Goal: Communication & Community: Answer question/provide support

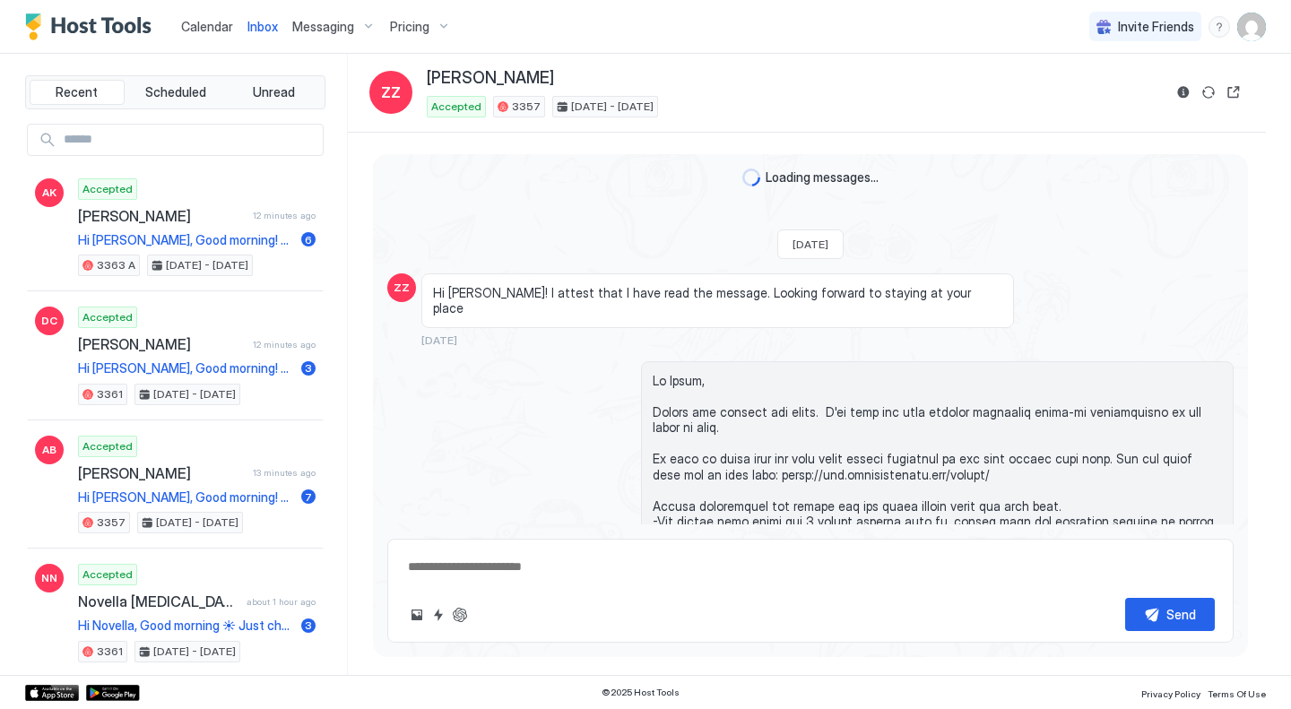
scroll to position [4237, 0]
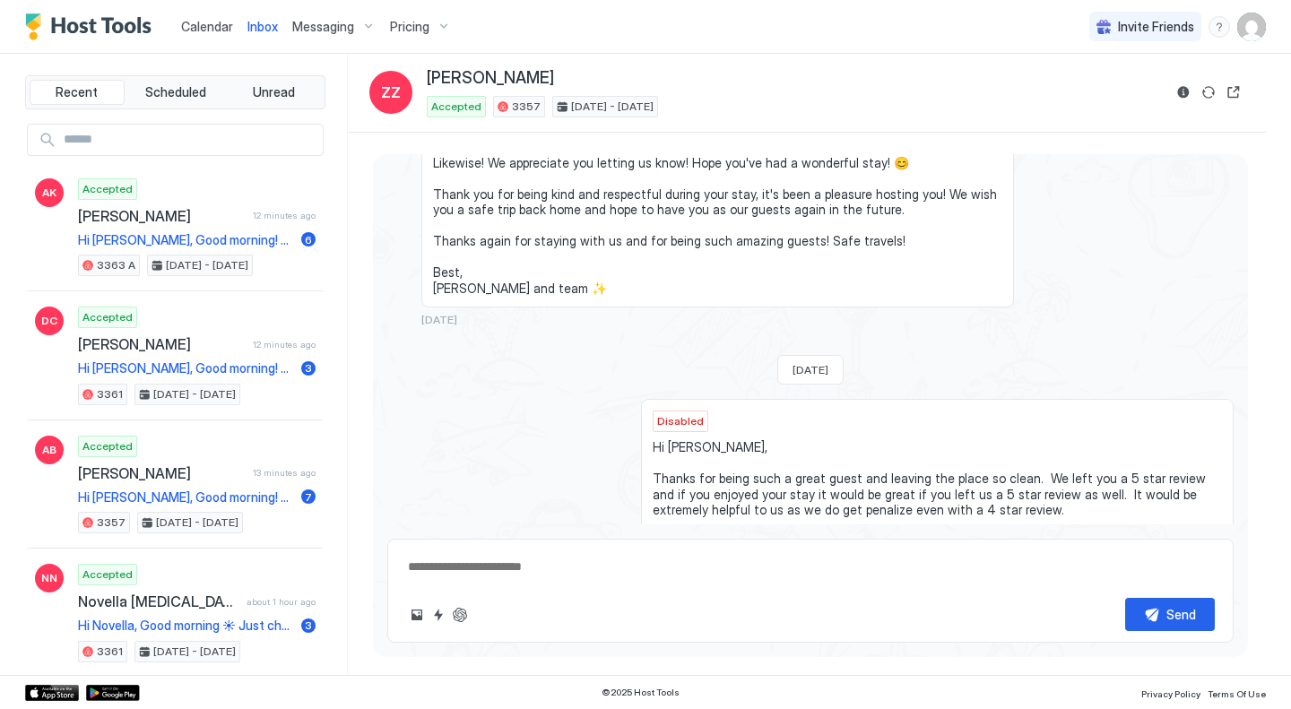
type textarea "*"
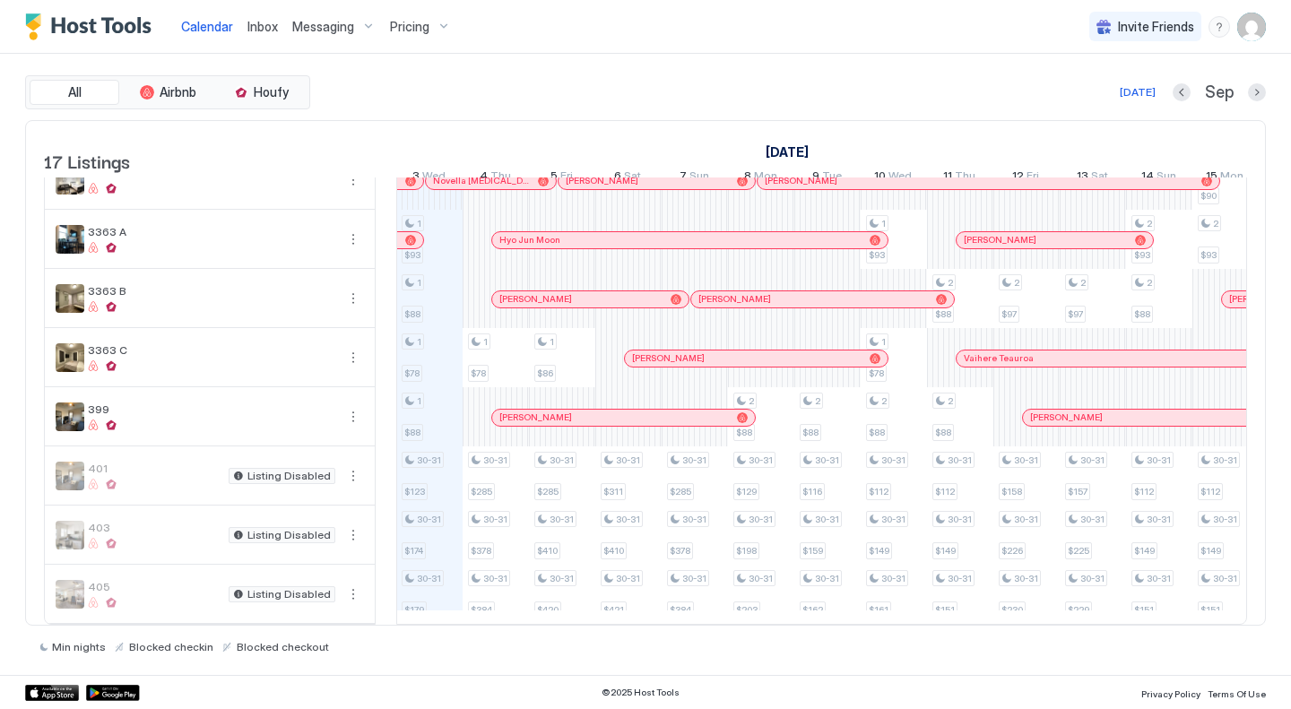
scroll to position [585, 0]
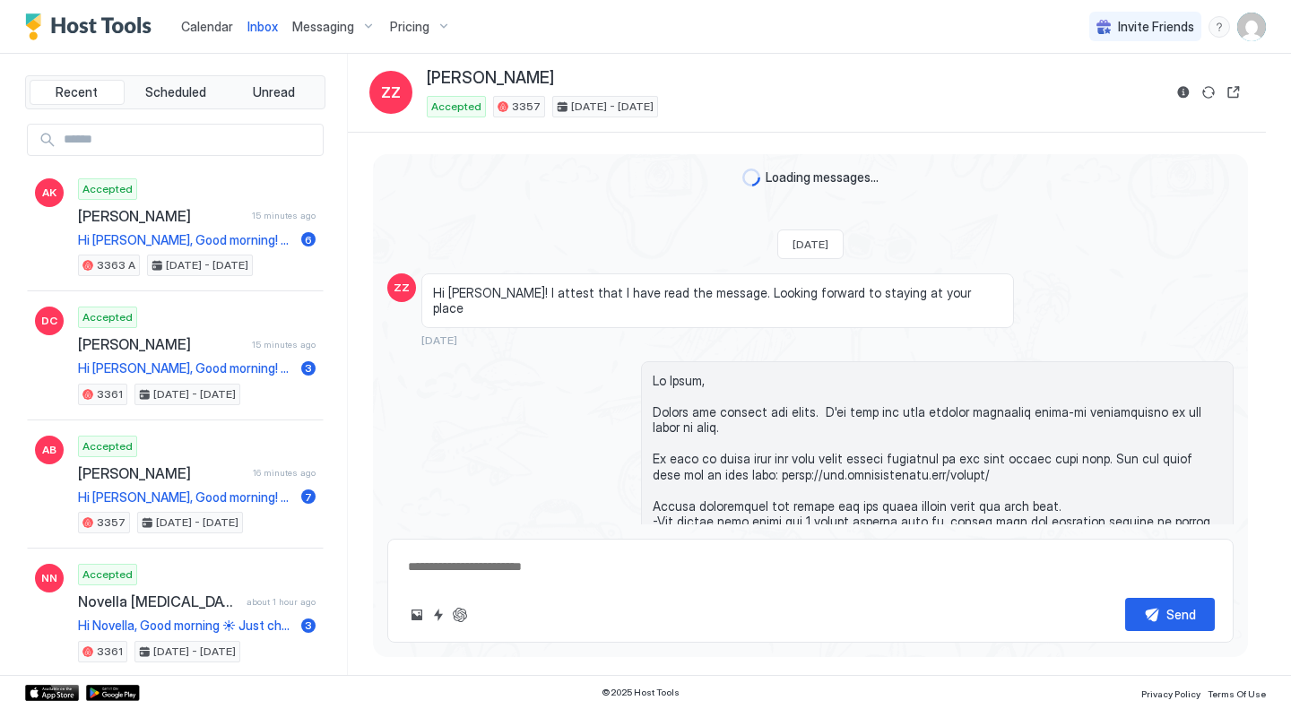
scroll to position [4039, 0]
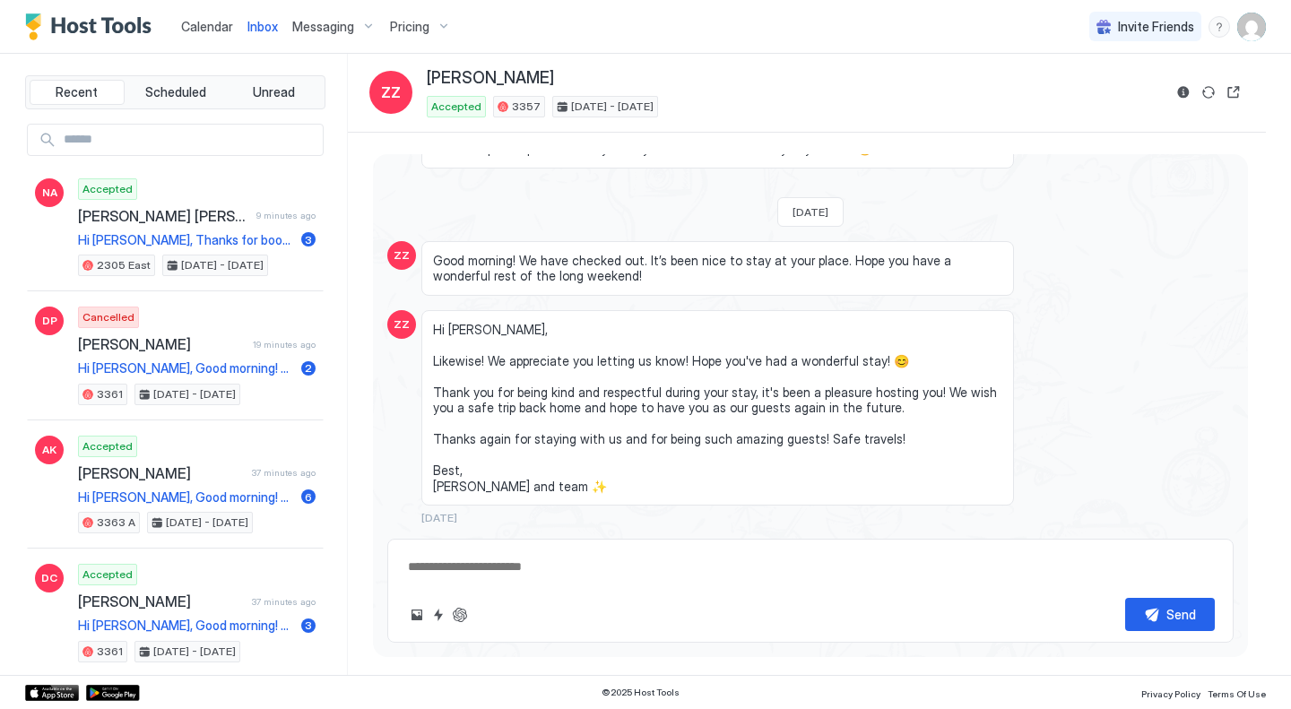
type textarea "*"
